Goal: Check status: Check status

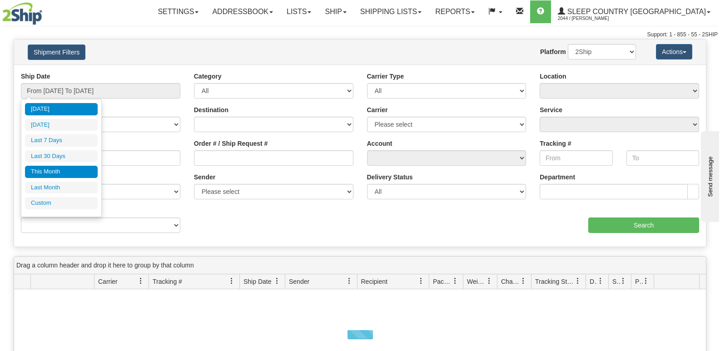
click at [57, 167] on li "This Month" at bounding box center [61, 172] width 73 height 12
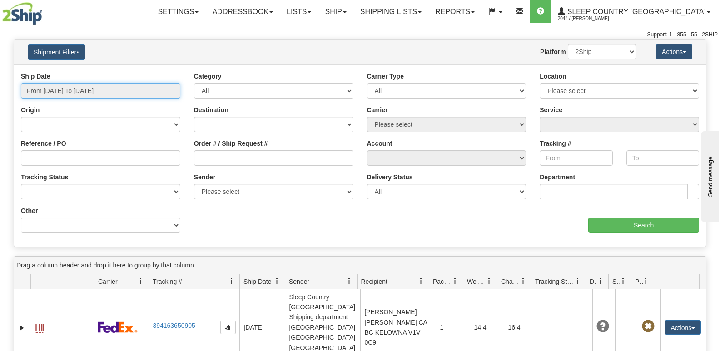
click at [65, 88] on input "From [DATE] To [DATE]" at bounding box center [100, 90] width 159 height 15
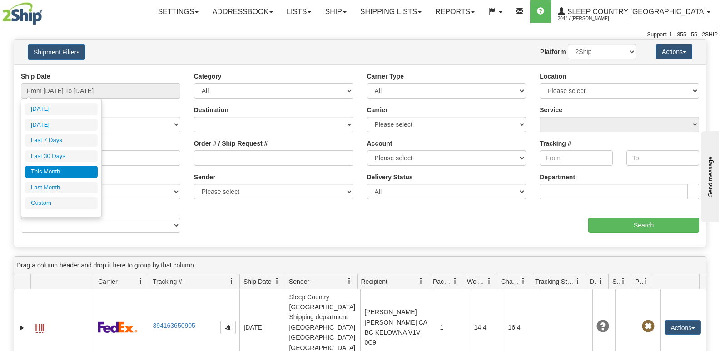
click at [55, 152] on li "Last 30 Days" at bounding box center [61, 156] width 73 height 12
type input "From [DATE] To [DATE]"
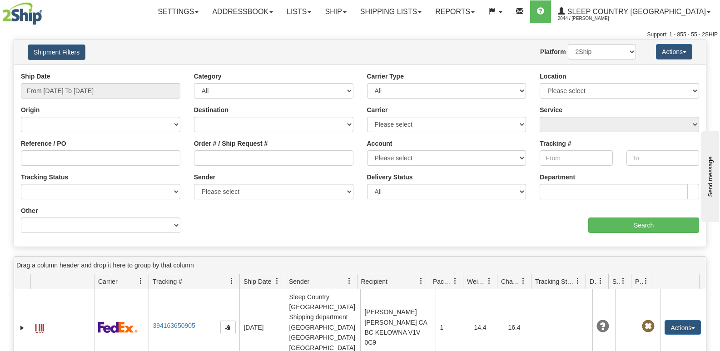
click at [295, 148] on div "Order # / Ship Request #" at bounding box center [273, 152] width 159 height 27
click at [285, 156] on input "Order # / Ship Request #" at bounding box center [273, 157] width 159 height 15
paste input "9000I160812"
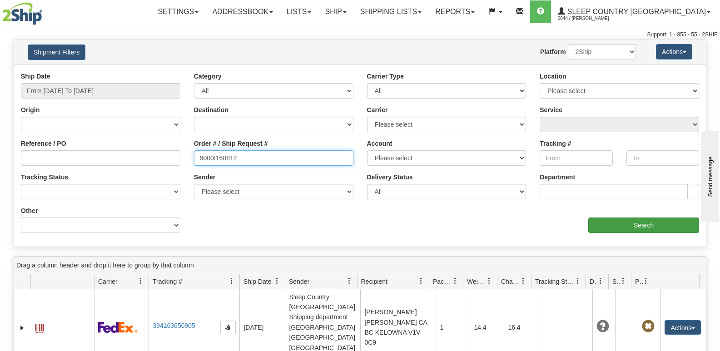
type input "9000I160812"
click at [604, 222] on input "Search" at bounding box center [643, 225] width 111 height 15
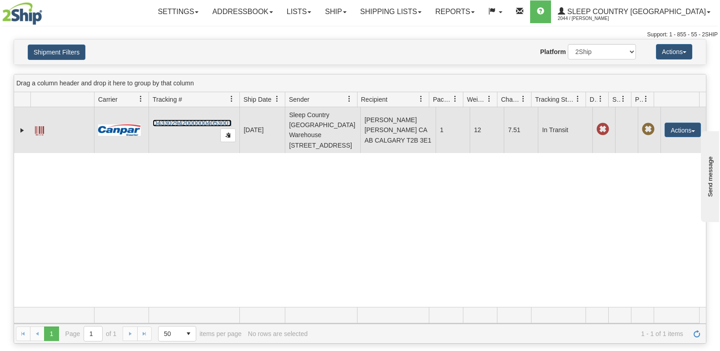
click at [196, 123] on link "D433029420000004053001" at bounding box center [192, 123] width 79 height 7
